Goal: Transaction & Acquisition: Purchase product/service

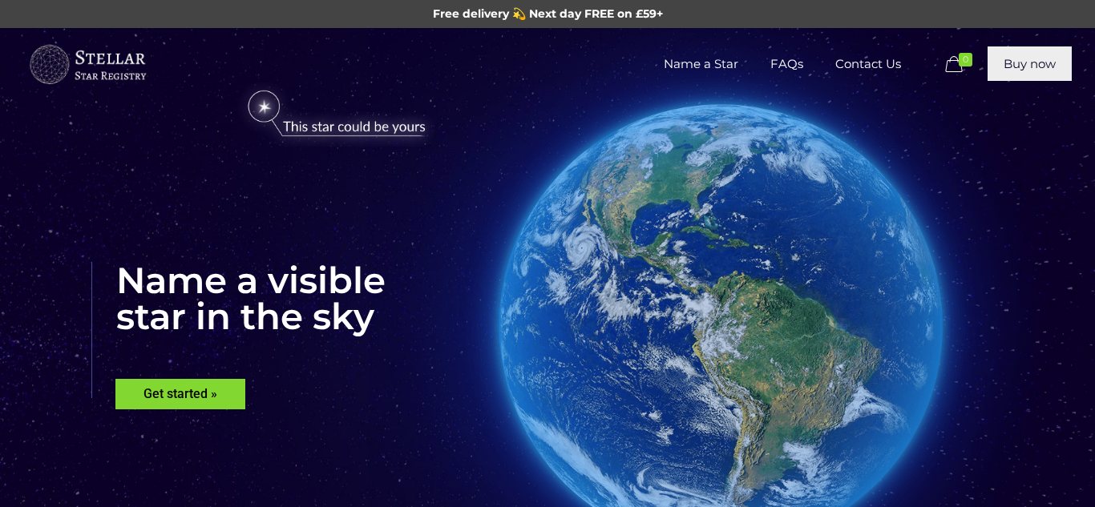
click at [1024, 68] on link "Buy now" at bounding box center [1030, 63] width 84 height 34
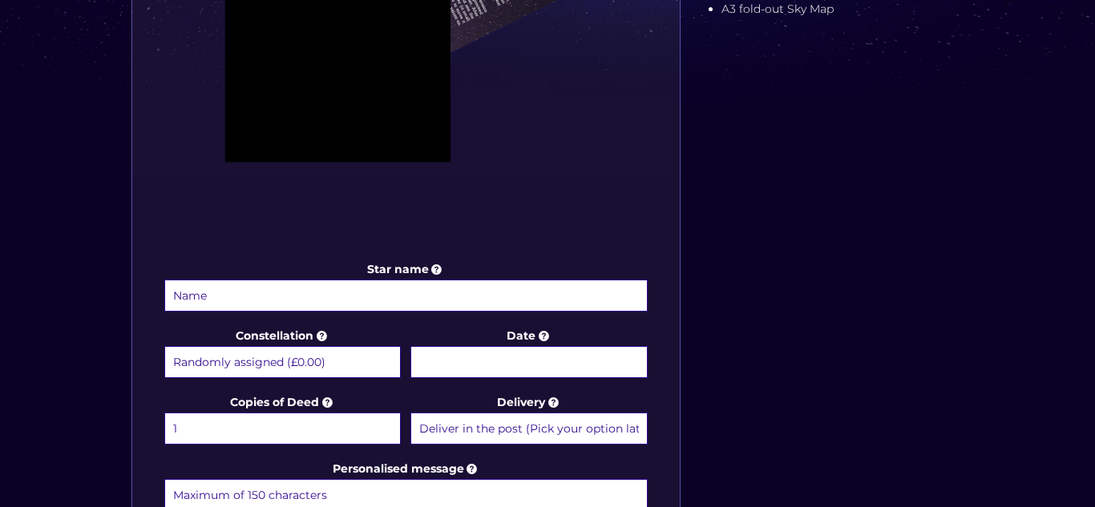
scroll to position [609, 0]
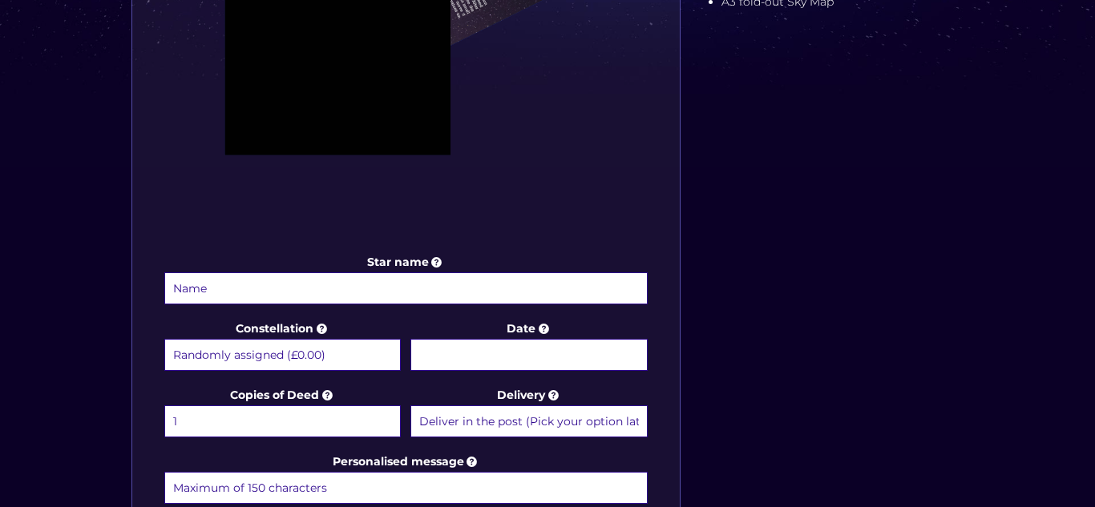
click at [604, 291] on input "Star name" at bounding box center [405, 289] width 483 height 32
type input "Poppy Hutchinson"
click at [545, 358] on input "Date" at bounding box center [528, 355] width 236 height 32
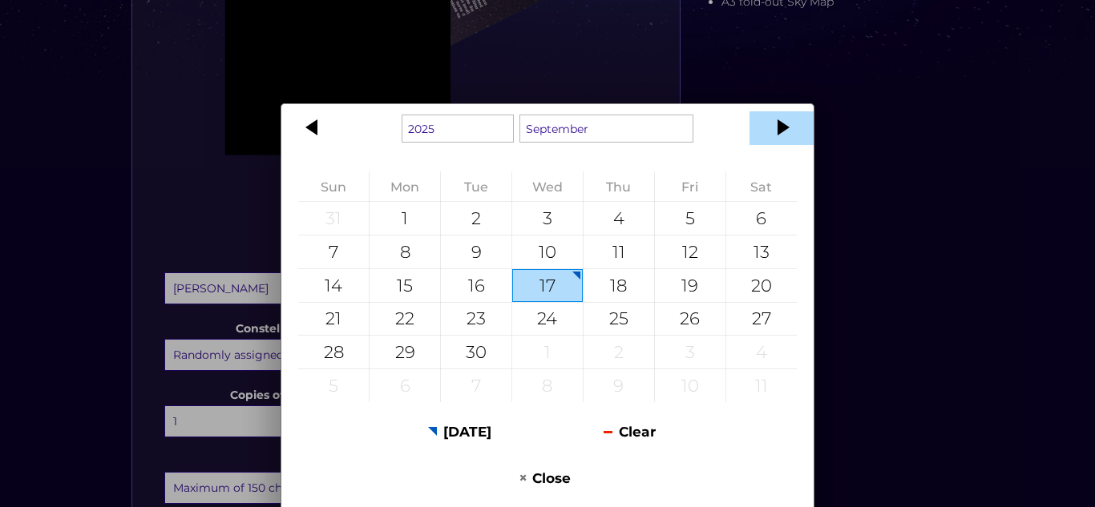
click at [794, 131] on div at bounding box center [781, 128] width 64 height 34
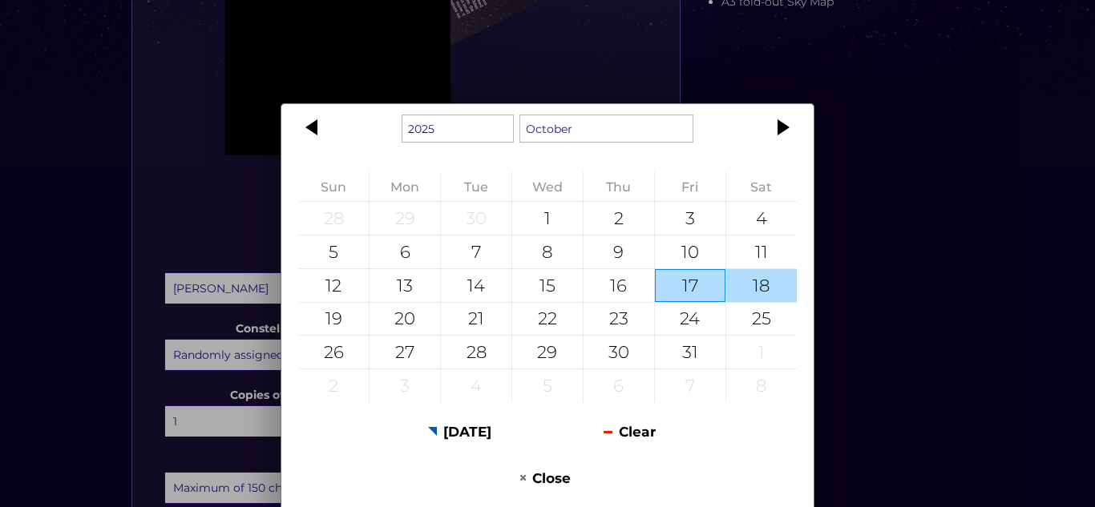
click at [758, 282] on div "18" at bounding box center [761, 285] width 71 height 33
type input "18 October 2025"
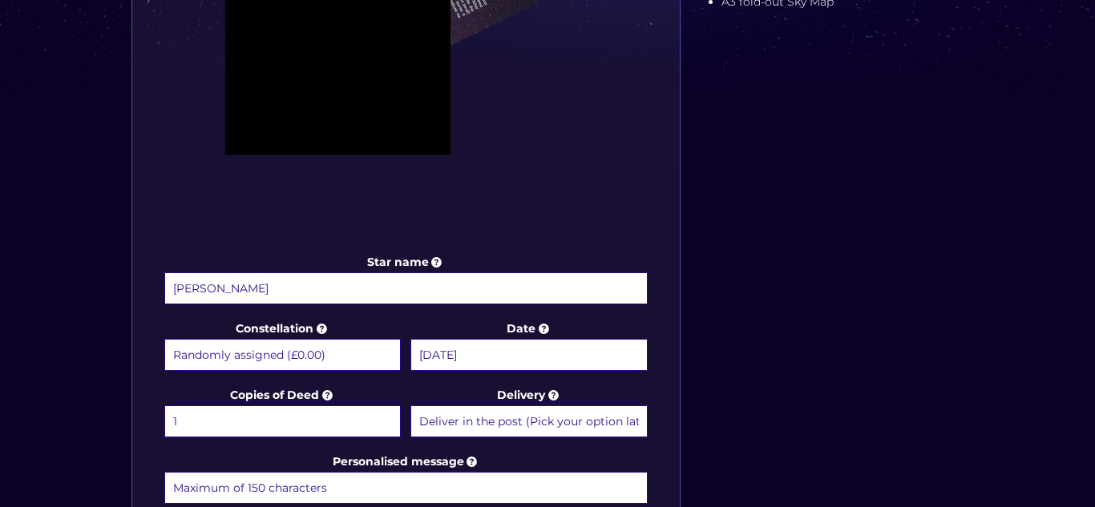
click at [758, 284] on div "Star name Poppy Hutchinson Star name two (Optional) Constellation Randomly assi…" at bounding box center [548, 188] width 850 height 1024
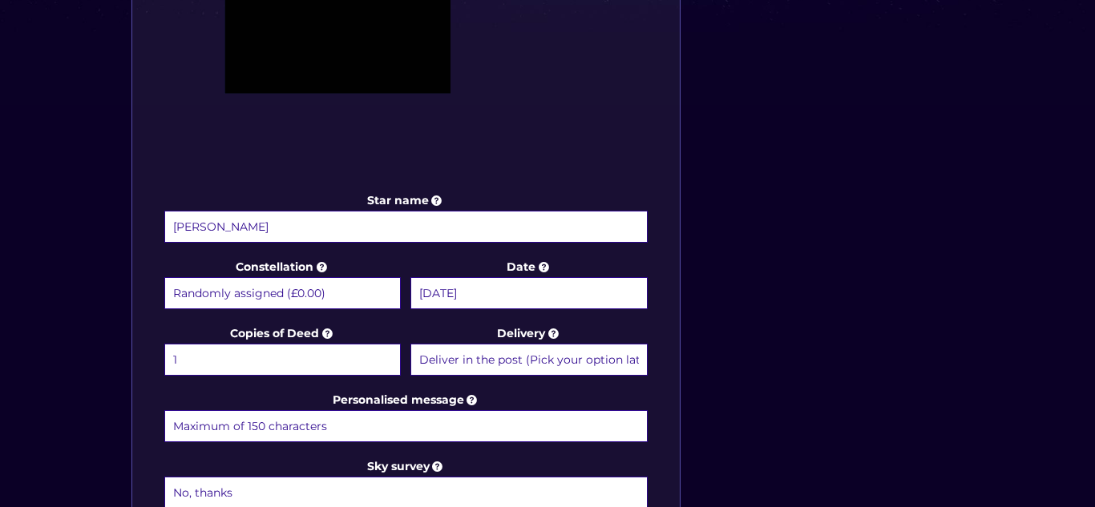
scroll to position [673, 0]
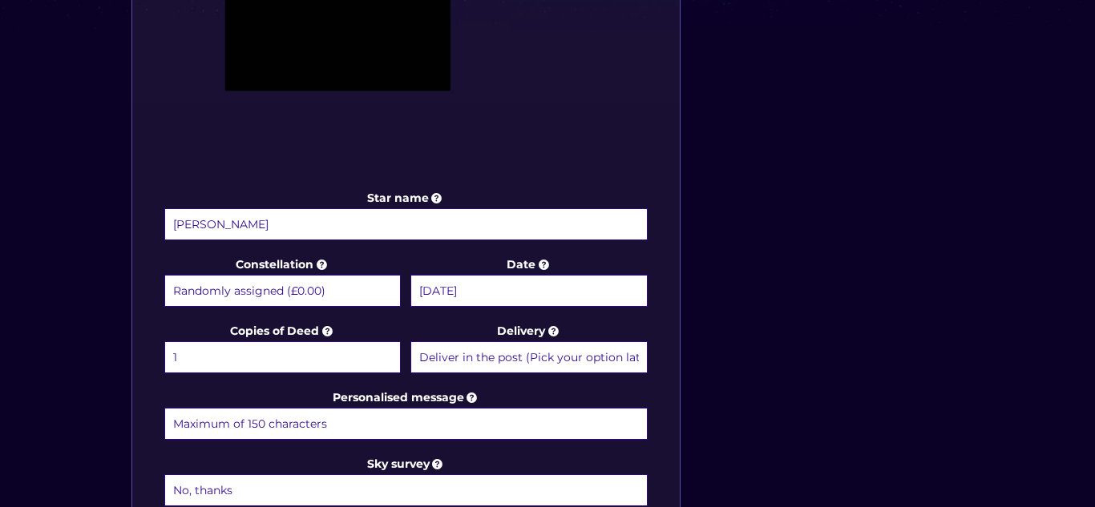
click at [556, 424] on input "Personalised message" at bounding box center [405, 424] width 483 height 32
type input "happy christening day"
click at [143, 437] on div "Star name Poppy Hutchinson Star name two (Optional) Constellation Randomly assi…" at bounding box center [405, 108] width 549 height 992
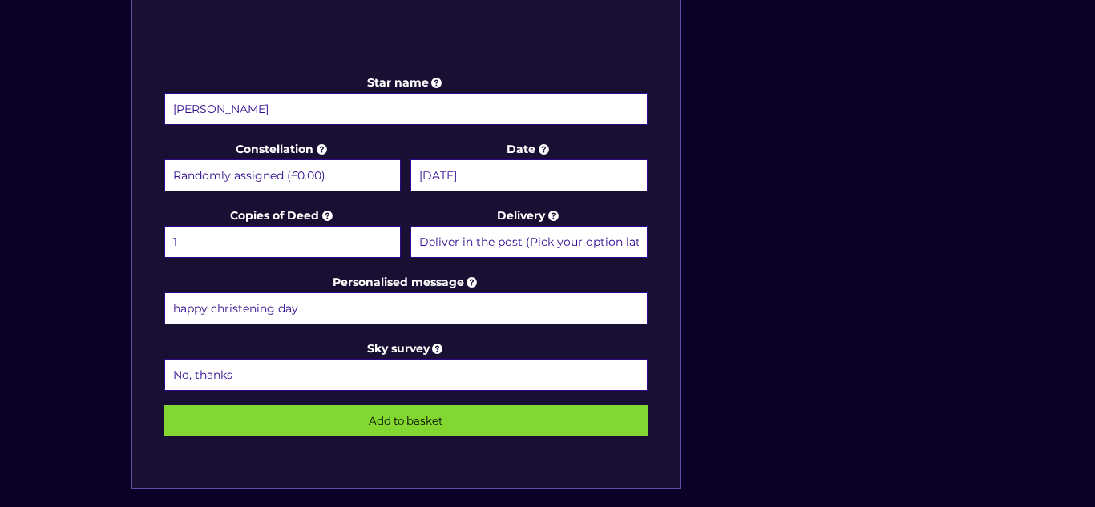
scroll to position [834, 0]
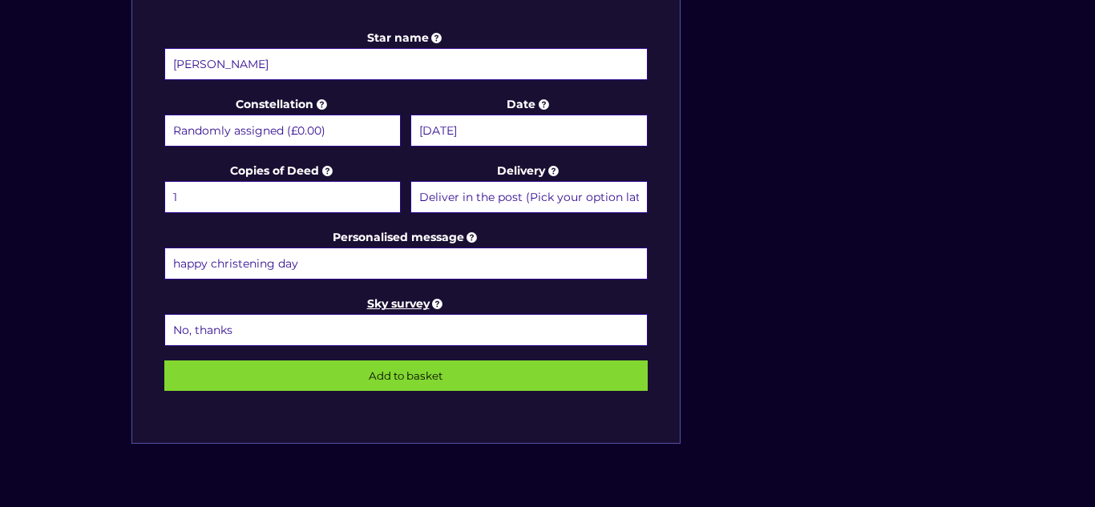
click at [440, 304] on icon at bounding box center [438, 304] width 16 height 14
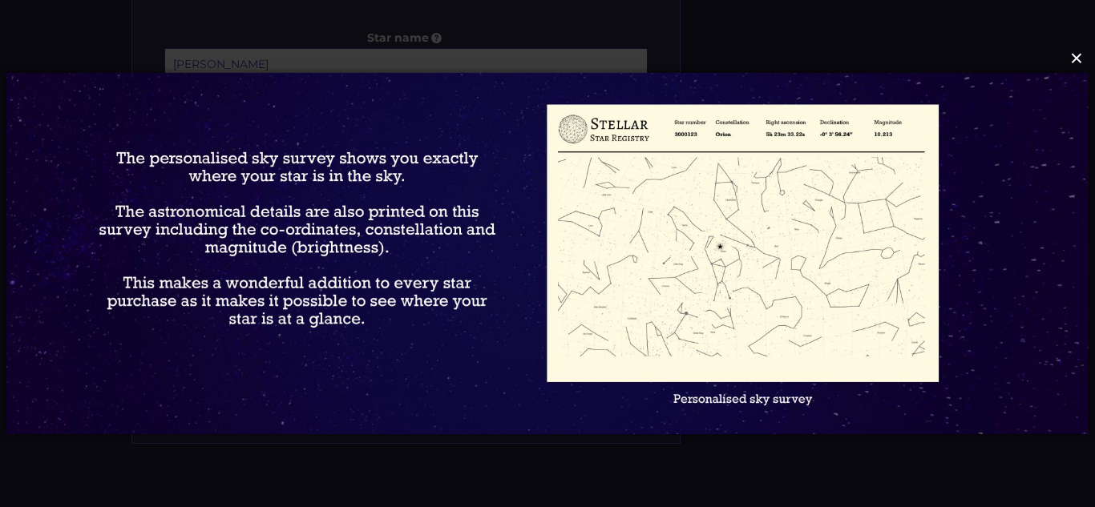
click at [1078, 63] on button "×" at bounding box center [547, 58] width 1082 height 35
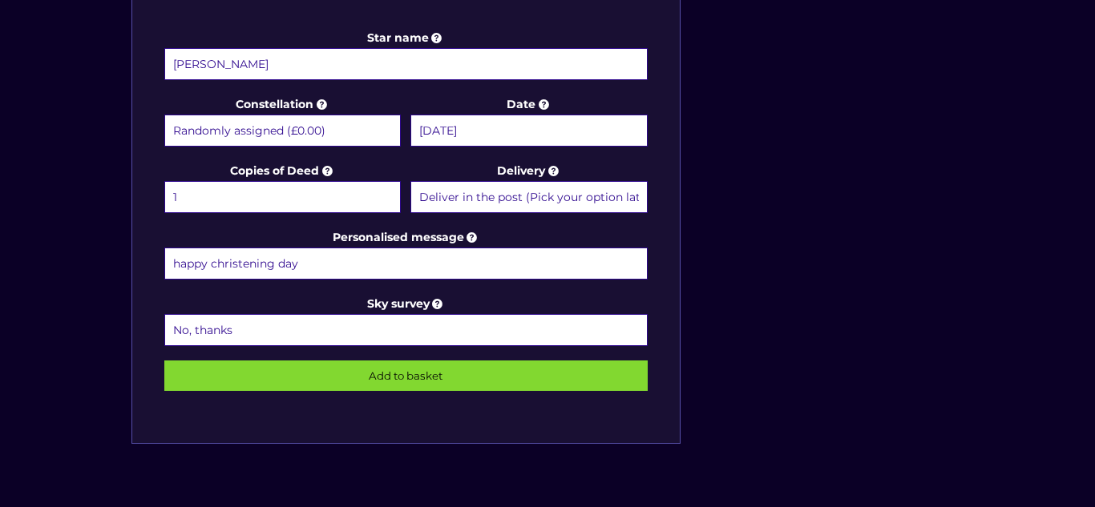
click at [415, 328] on select "No, thanks 1 (+£6.99) 2 (+£11.99) 3 (+£16.99) 4 (+£21.99) 5 (+£26.99) 6 (+£31.9…" at bounding box center [405, 330] width 483 height 32
click at [347, 136] on select "Randomly assigned (£0.00) Aquarius - 20 Jan - 18 Feb (+£9.99) Aries - 21 Mar - …" at bounding box center [282, 131] width 236 height 32
click at [258, 386] on input "Add to basket" at bounding box center [405, 376] width 483 height 30
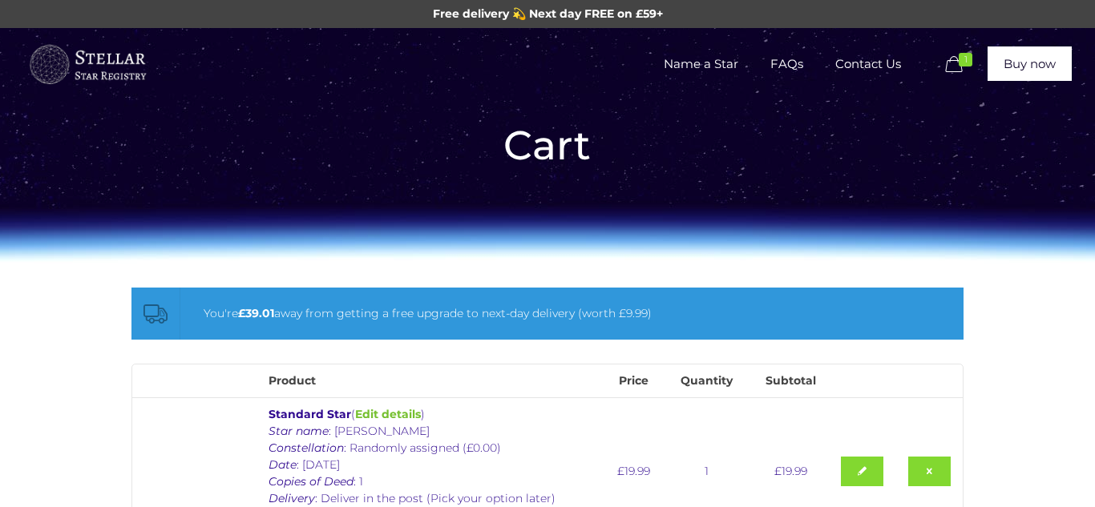
click at [258, 386] on th at bounding box center [196, 381] width 128 height 33
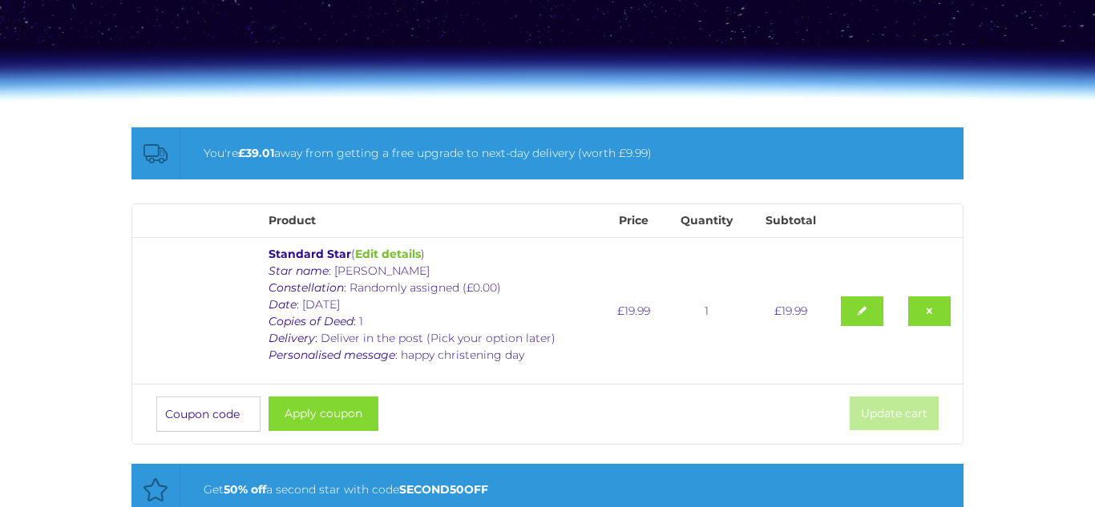
scroll to position [192, 0]
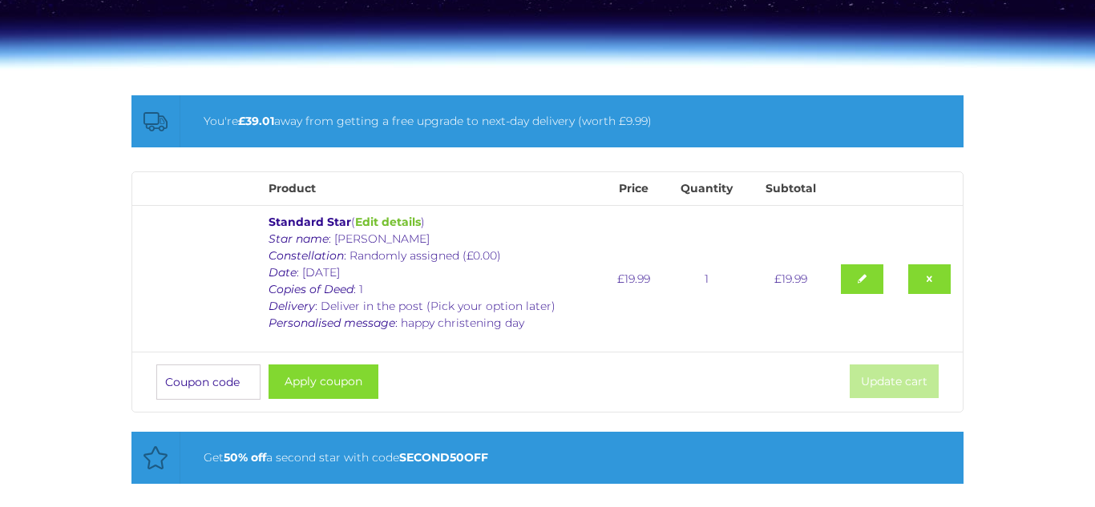
click at [200, 398] on input "Coupon:" at bounding box center [208, 382] width 104 height 35
type input "Star25"
click at [304, 382] on button "Apply coupon" at bounding box center [324, 382] width 110 height 34
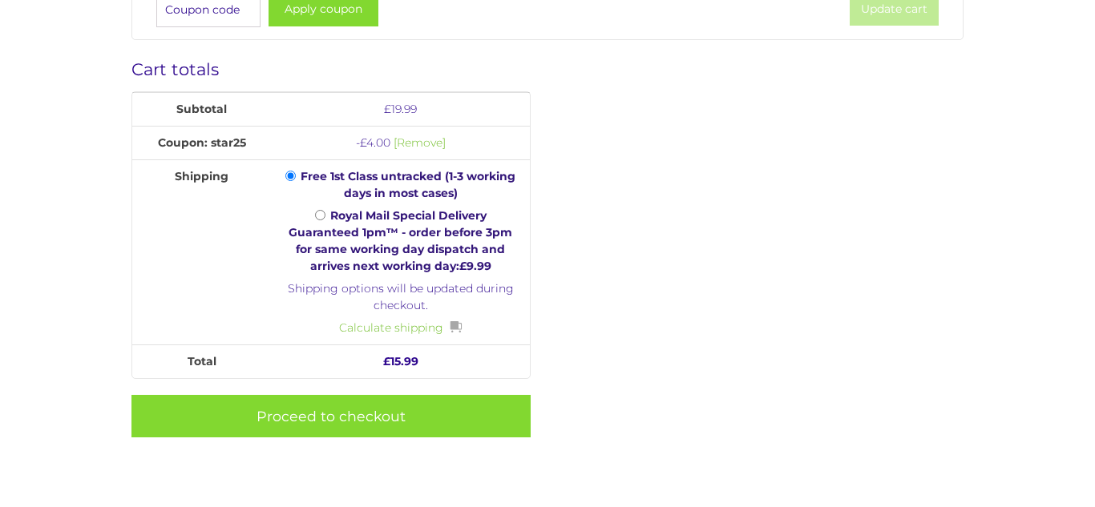
scroll to position [624, 0]
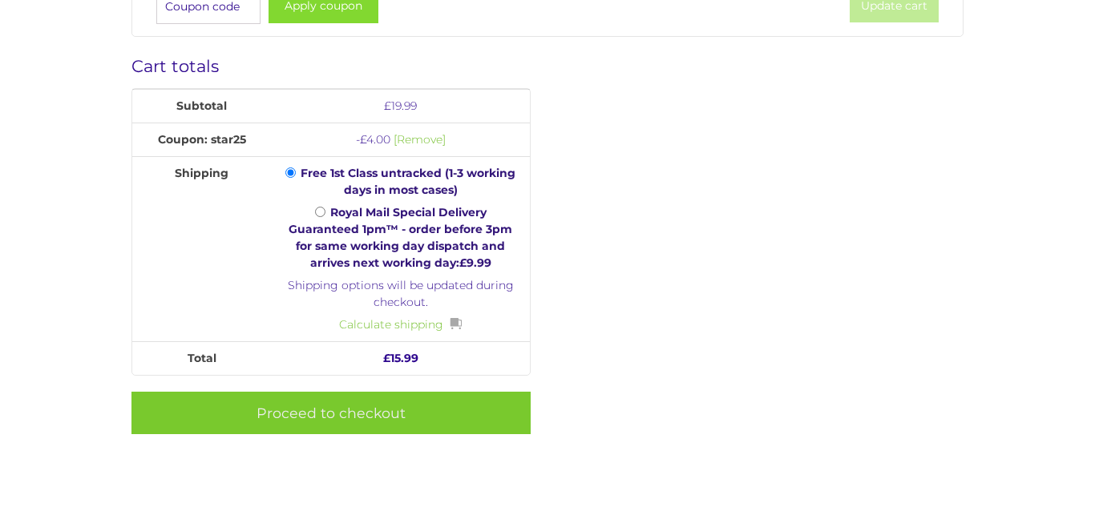
click at [325, 425] on link "Proceed to checkout" at bounding box center [331, 413] width 400 height 42
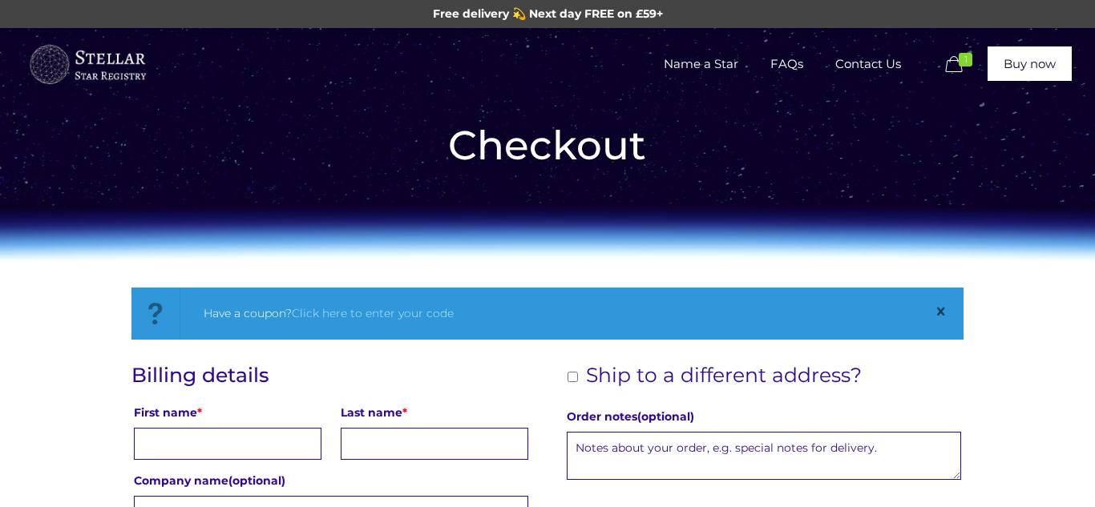
click at [282, 440] on input "First name *" at bounding box center [228, 444] width 188 height 32
type input "charlotte"
click at [408, 437] on input "Last name *" at bounding box center [435, 444] width 188 height 32
type input "carden"
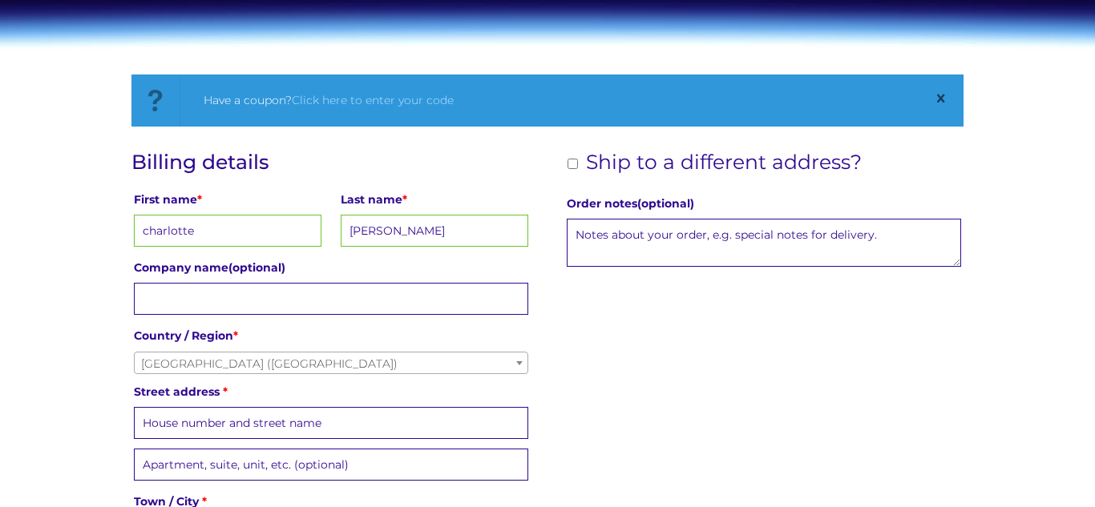
scroll to position [257, 0]
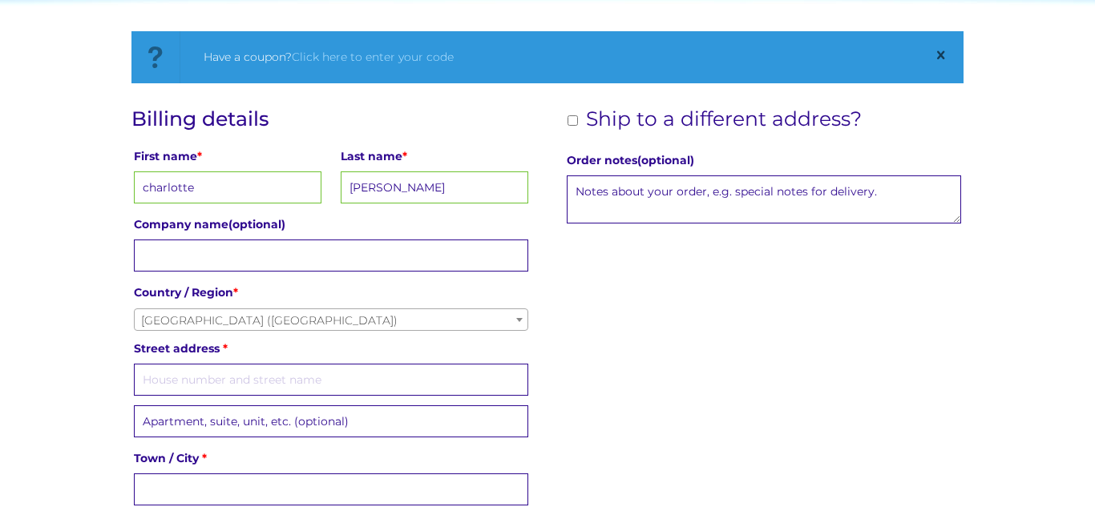
click at [229, 383] on input "Street address *" at bounding box center [331, 380] width 395 height 32
type input "53 muir rd"
click at [206, 491] on input "Town / City *" at bounding box center [331, 490] width 395 height 32
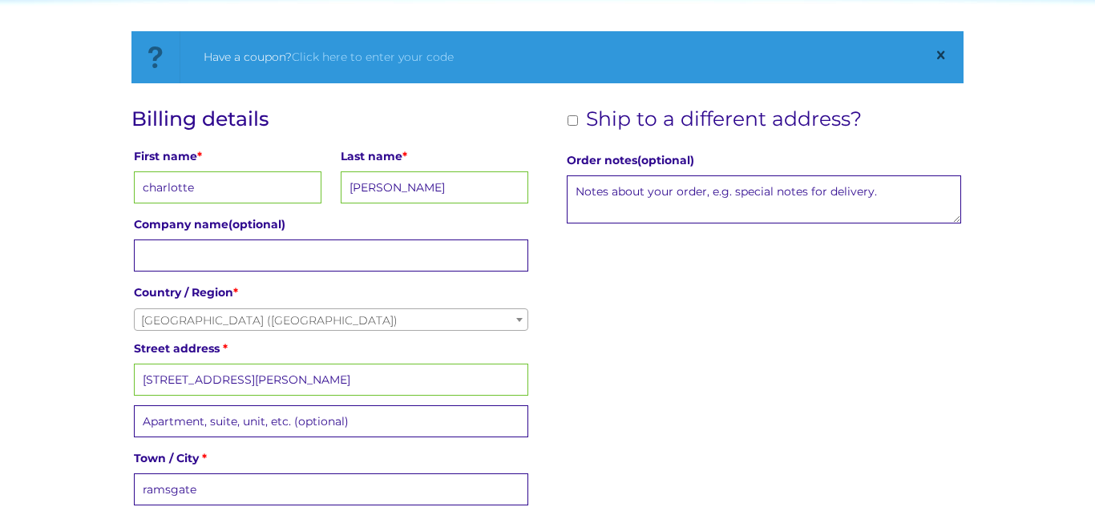
type input "ramsgate"
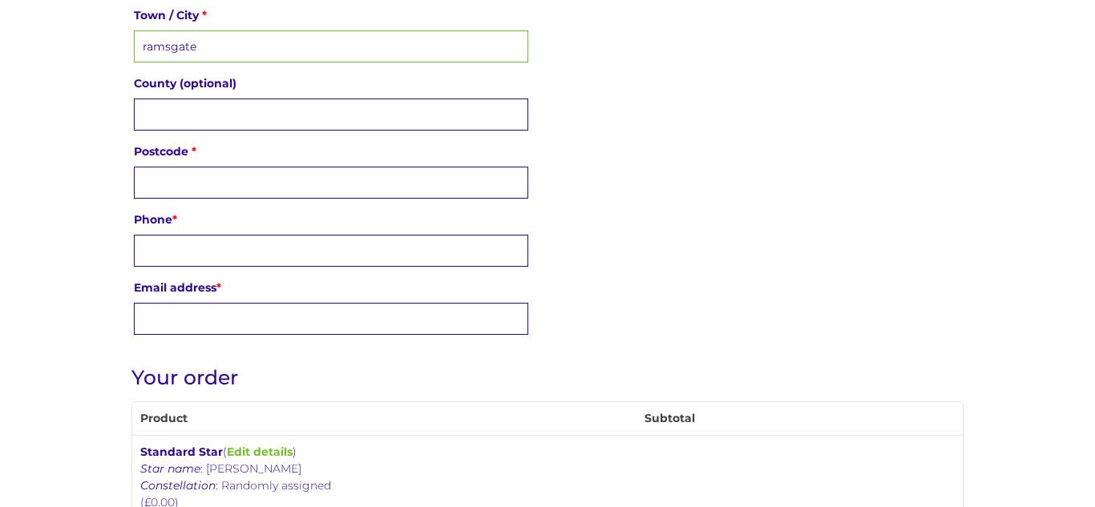
click at [255, 107] on input "County (optional)" at bounding box center [331, 115] width 395 height 32
type input "kent"
click at [228, 183] on input "Postcode *" at bounding box center [331, 183] width 395 height 32
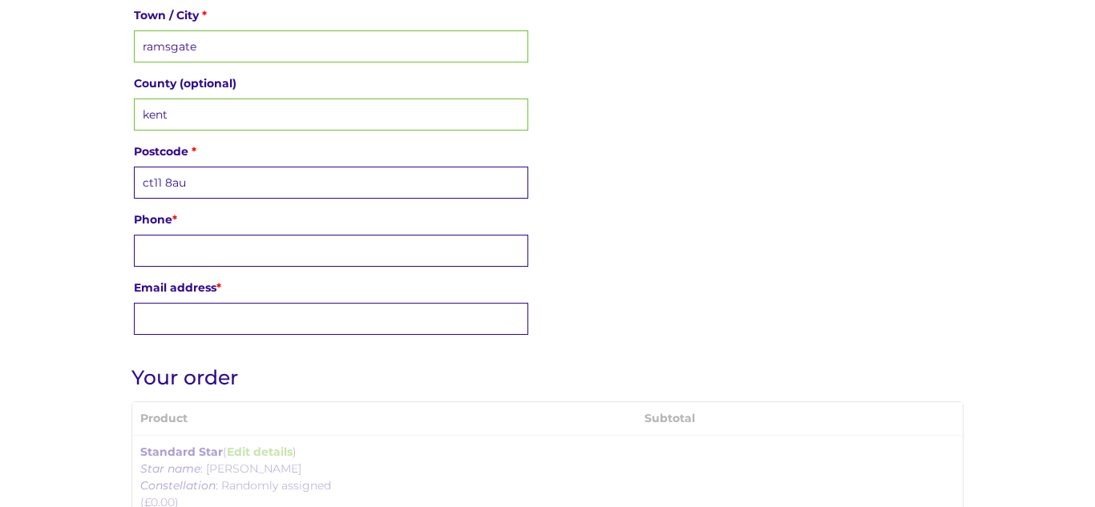
type input "ct11 8au"
click at [223, 252] on input "Phone *" at bounding box center [331, 251] width 395 height 32
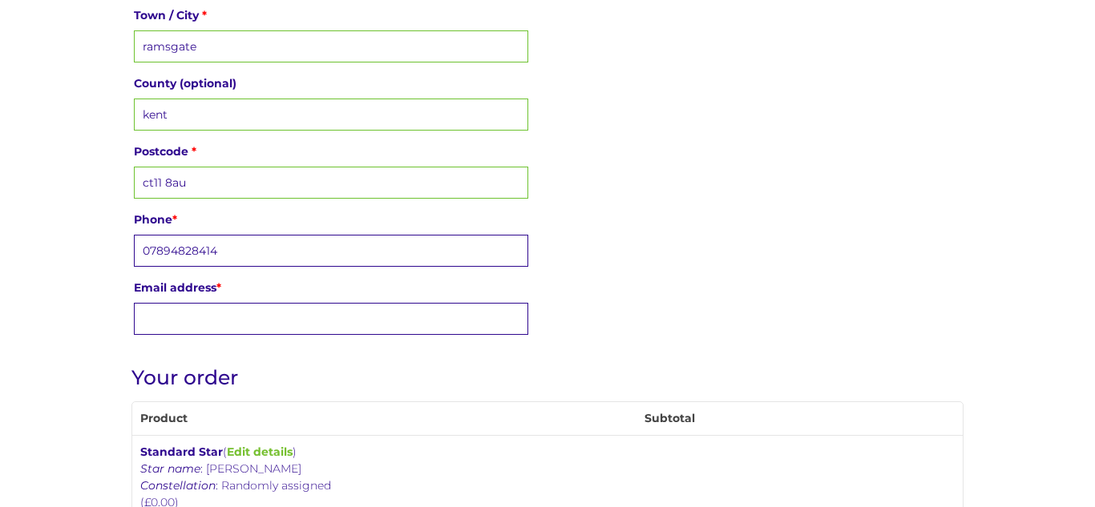
type input "07894828414"
click at [235, 321] on input "Email address *" at bounding box center [331, 319] width 395 height 32
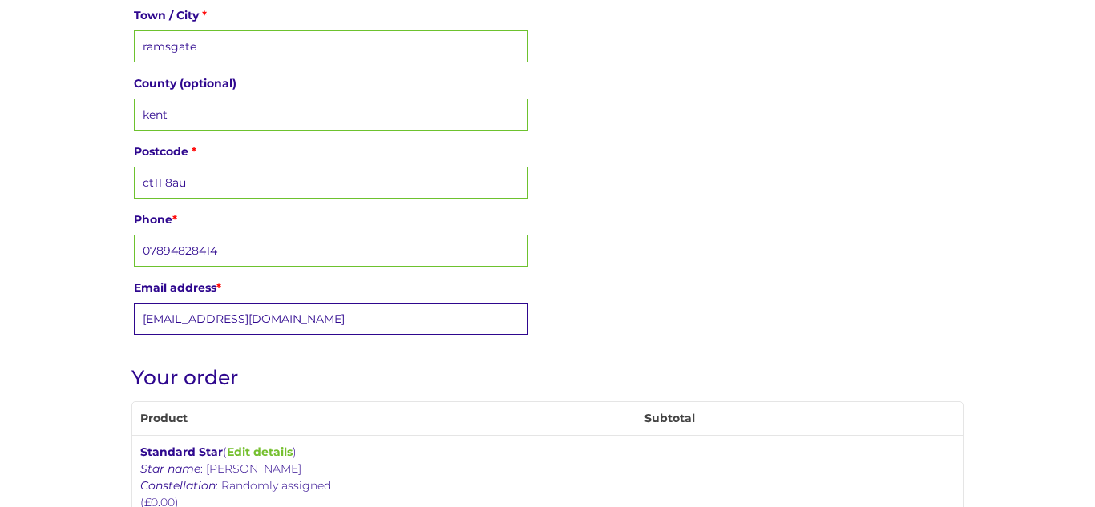
type input "cardencharlotte1@yahoo.com"
click at [30, 362] on div "Have a coupon? Click here to enter your code If you have a coupon code, please …" at bounding box center [547, 443] width 1095 height 1711
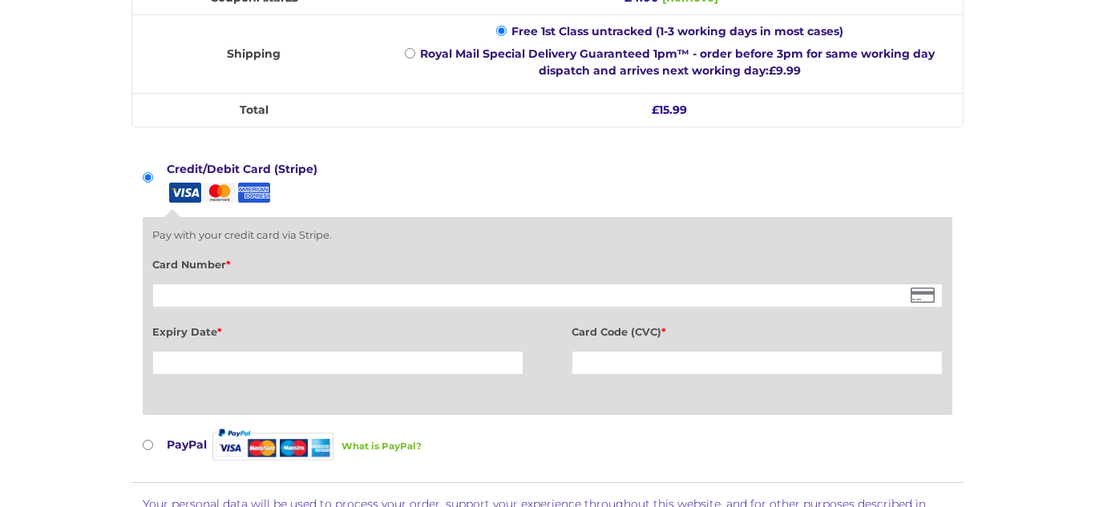
scroll to position [1405, 0]
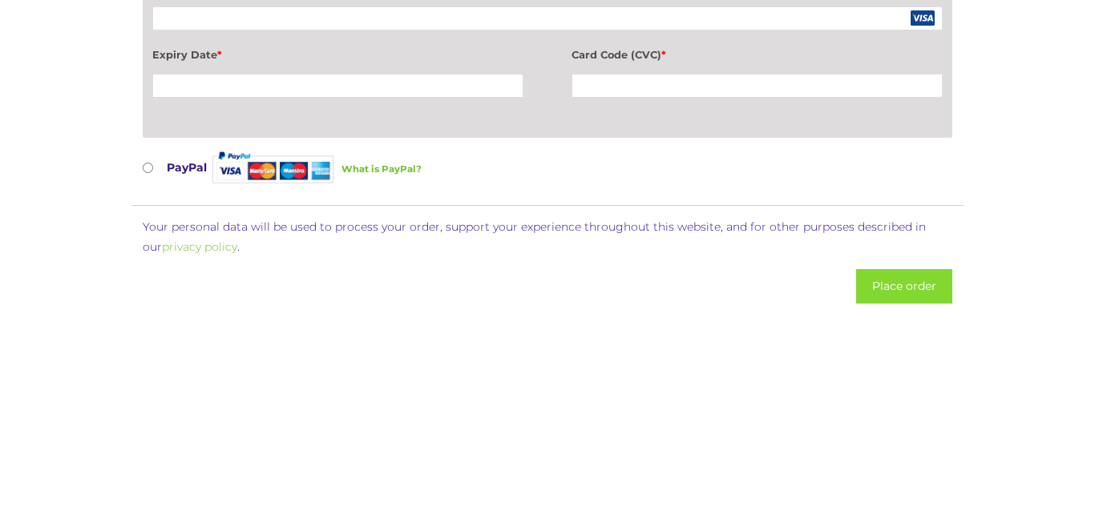
scroll to position [1694, 0]
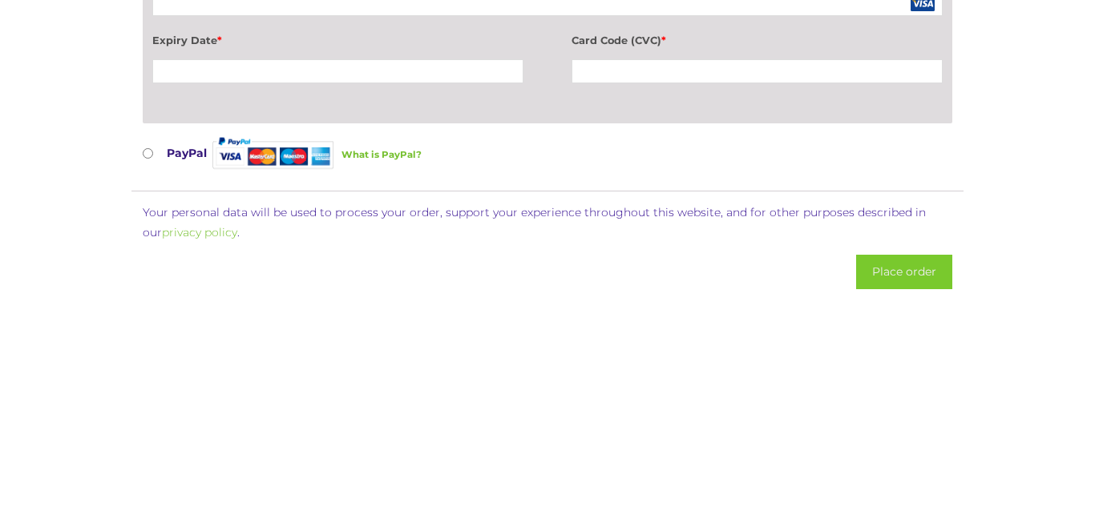
click at [915, 285] on button "Place order" at bounding box center [904, 272] width 96 height 34
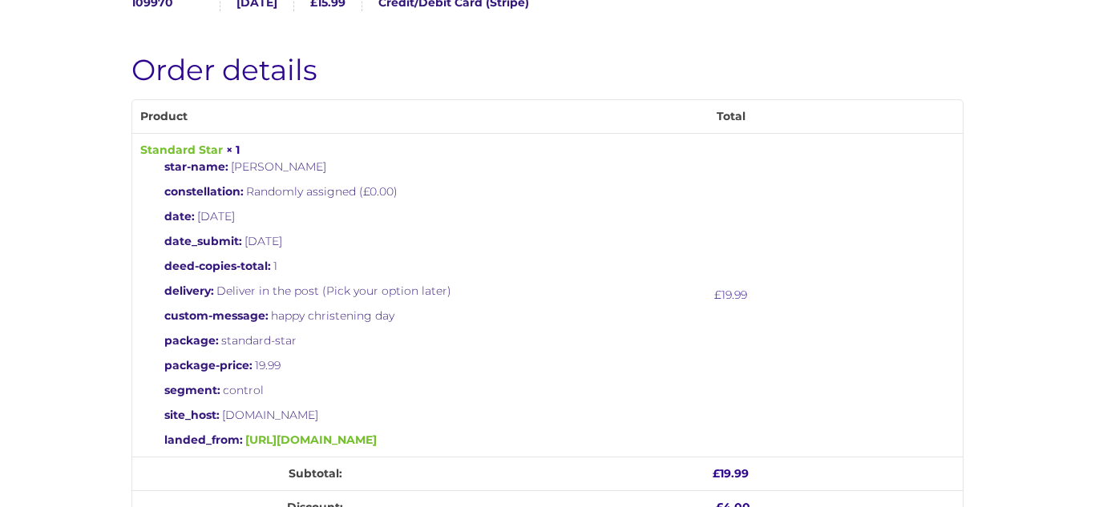
scroll to position [353, 0]
